Goal: Task Accomplishment & Management: Complete application form

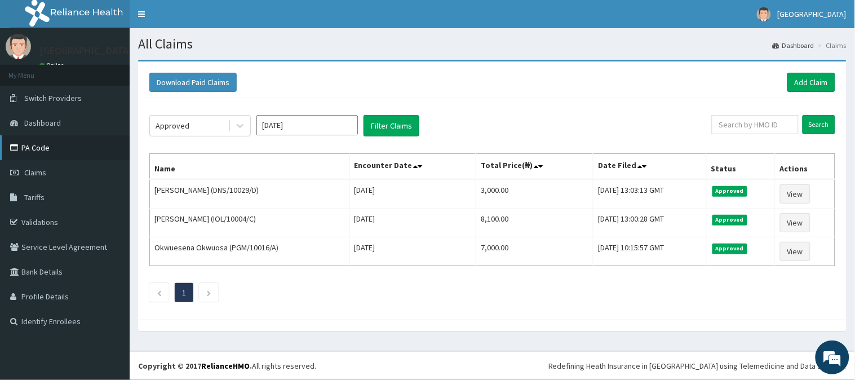
click at [41, 148] on link "PA Code" at bounding box center [65, 147] width 130 height 25
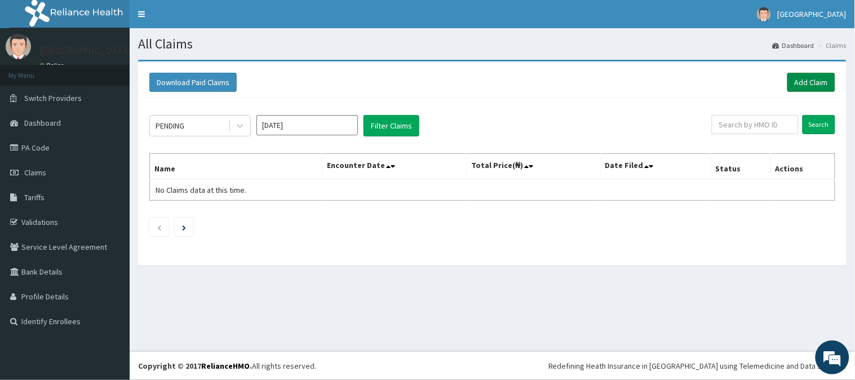
click at [801, 78] on link "Add Claim" at bounding box center [811, 82] width 48 height 19
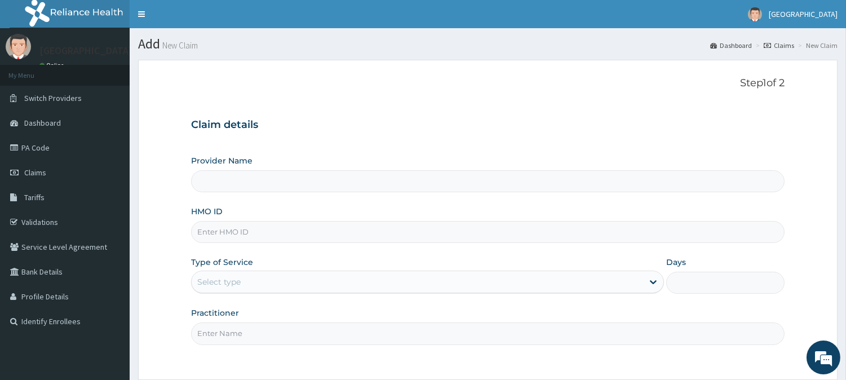
click at [227, 231] on input "HMO ID" at bounding box center [488, 232] width 594 height 22
type input "[GEOGRAPHIC_DATA]"
click at [209, 238] on input "HMO ID" at bounding box center [488, 232] width 594 height 22
paste input "SFA/11727/A"
type input "SFA/11727/A"
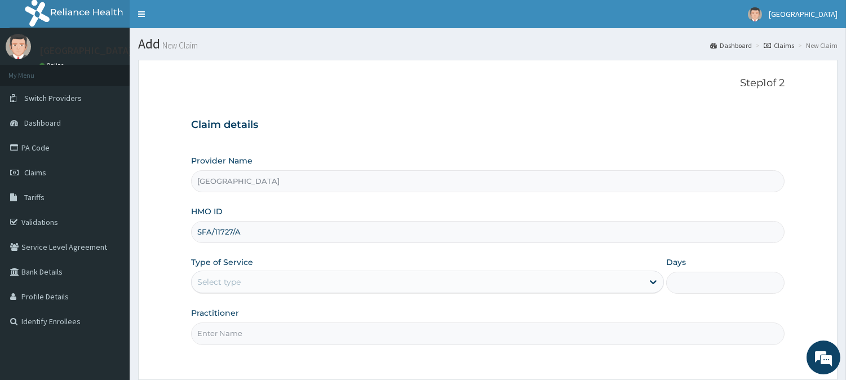
click at [221, 280] on div "Select type" at bounding box center [218, 281] width 43 height 11
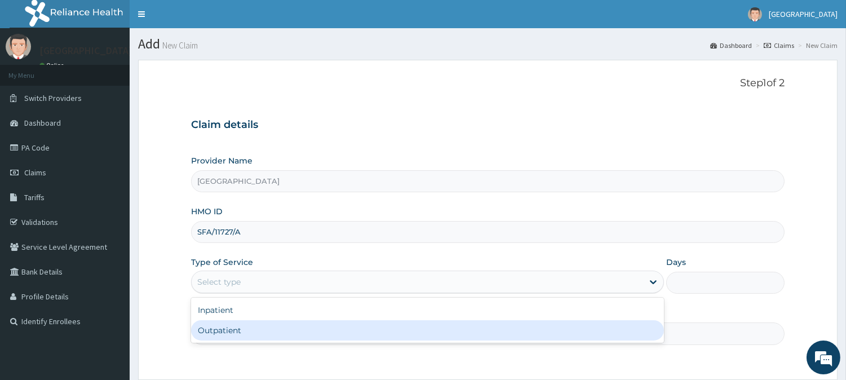
click at [230, 330] on div "Outpatient" at bounding box center [427, 330] width 473 height 20
type input "1"
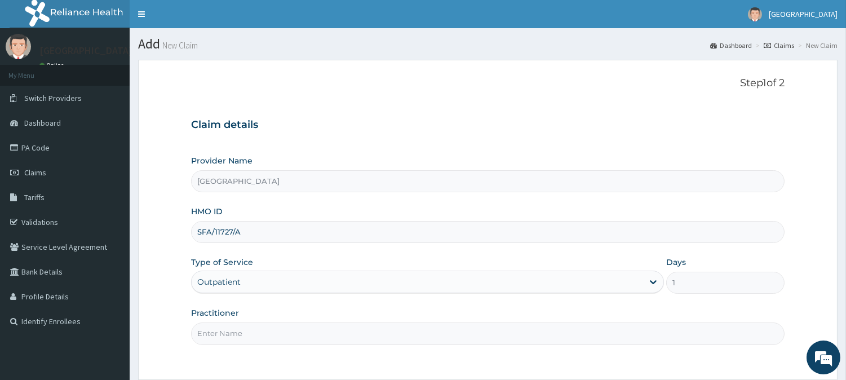
click at [232, 330] on input "Practitioner" at bounding box center [488, 333] width 594 height 22
type input "DR. KILANI"
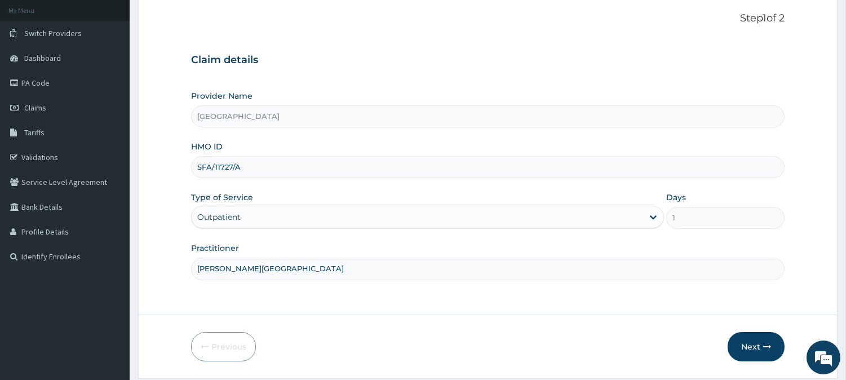
scroll to position [100, 0]
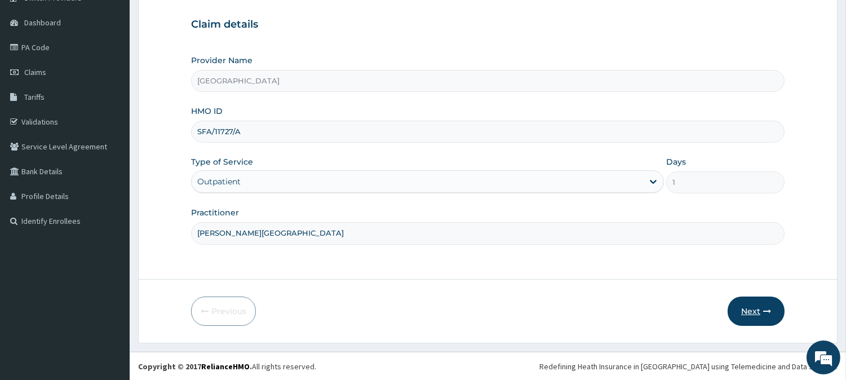
click at [751, 312] on button "Next" at bounding box center [756, 310] width 57 height 29
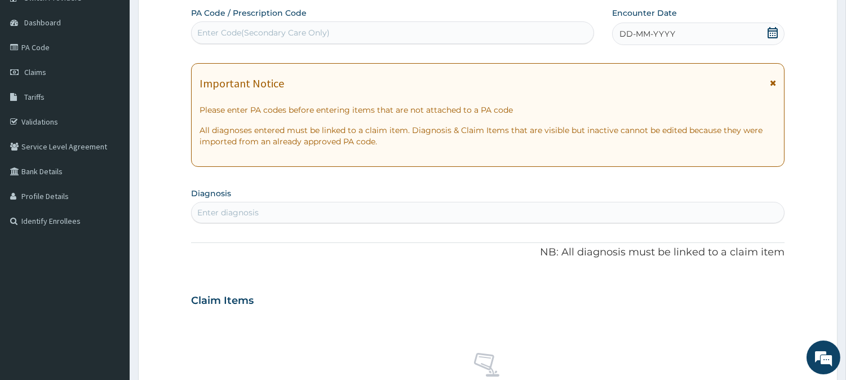
click at [250, 27] on div "Enter Code(Secondary Care Only)" at bounding box center [263, 32] width 132 height 11
paste input "PA/AF7728"
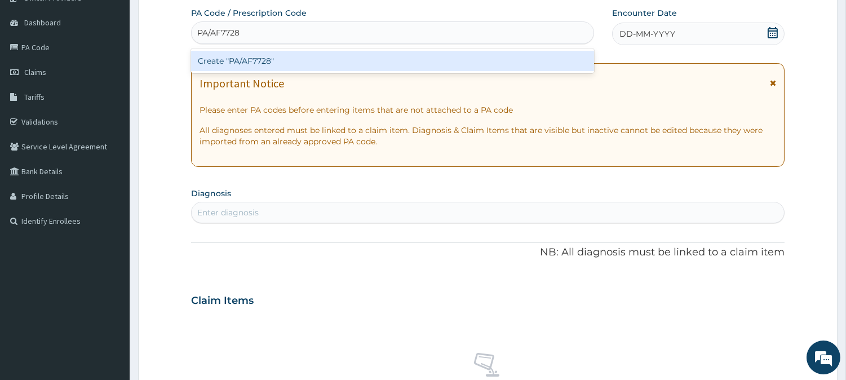
type input "PA/AF7728"
click at [232, 64] on div "Create "PA/AF7728"" at bounding box center [392, 61] width 403 height 20
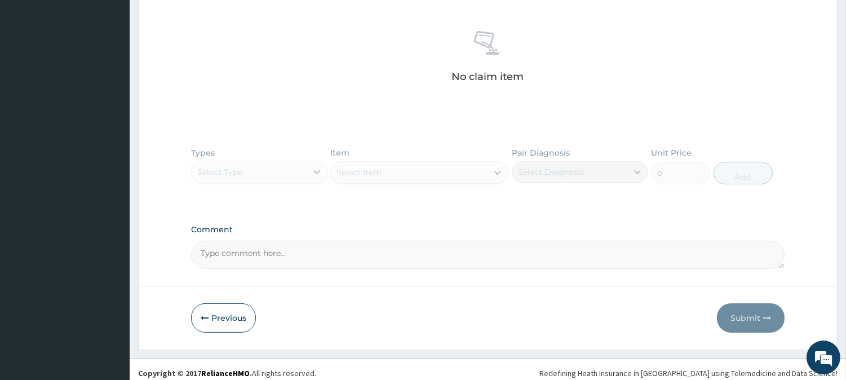
scroll to position [440, 0]
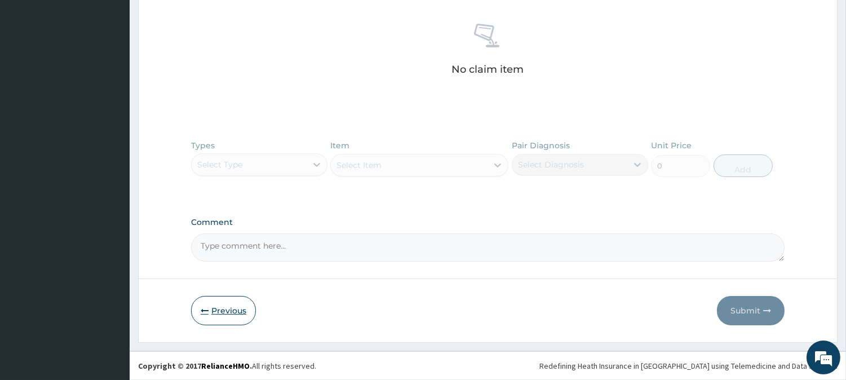
click at [224, 308] on button "Previous" at bounding box center [223, 310] width 65 height 29
